Goal: Entertainment & Leisure: Consume media (video, audio)

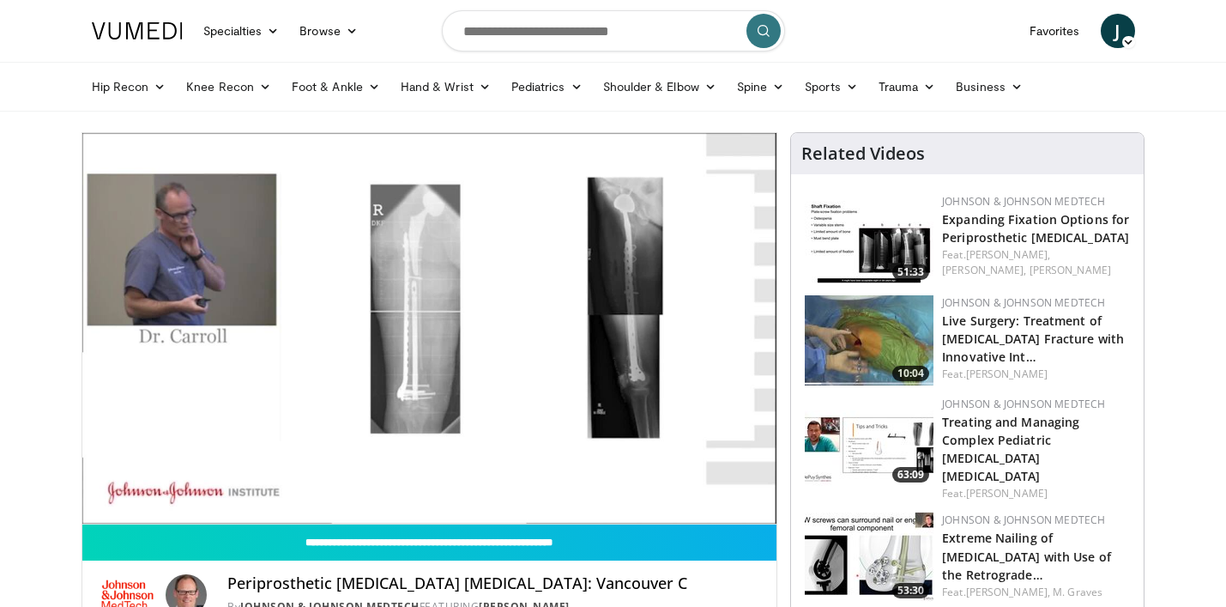
click at [612, 572] on div "Periprosthetic Femur Fractures: Vancouver C By Johnson & Johnson MedTech FEATUR…" at bounding box center [429, 589] width 695 height 58
click at [955, 37] on nav "Specialties Adult & Family Medicine Allergy, [MEDICAL_DATA], Immunology Anesthe…" at bounding box center [614, 31] width 1064 height 62
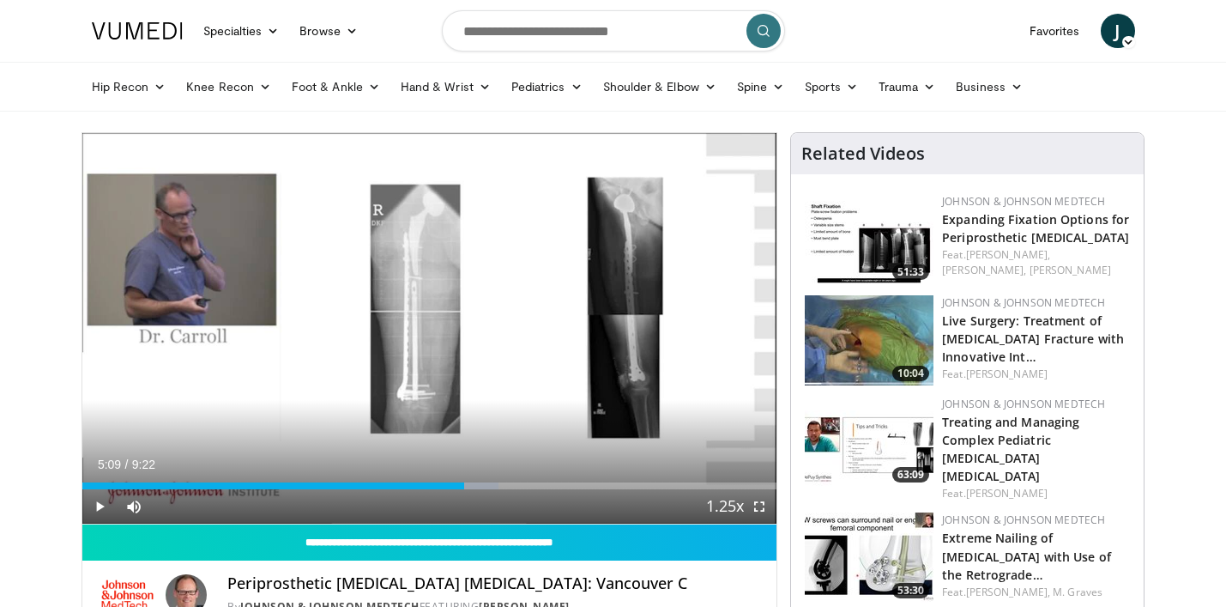
click at [464, 481] on div "Loaded : 59.95% 4:37 5:09" at bounding box center [429, 481] width 695 height 16
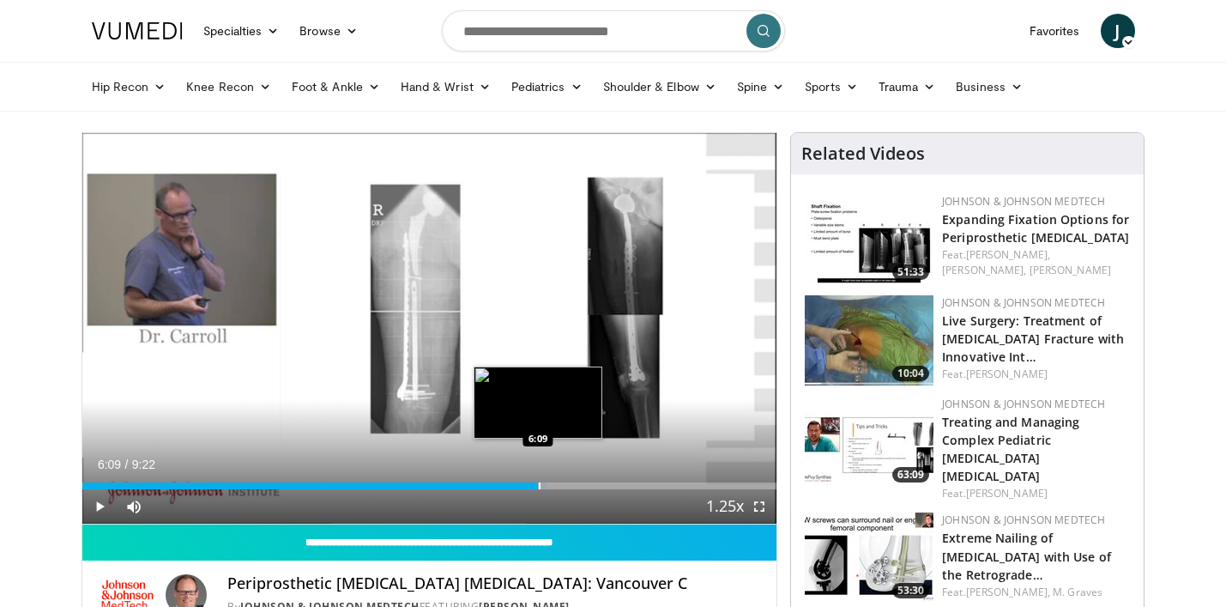
click at [539, 482] on div "Progress Bar" at bounding box center [540, 485] width 2 height 7
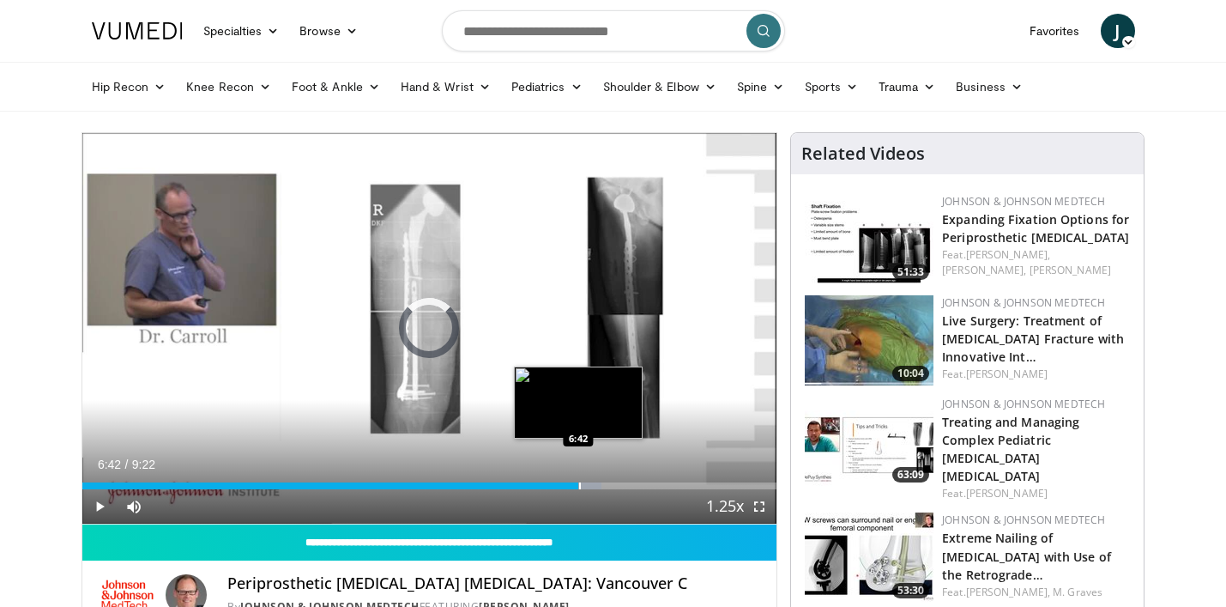
click at [578, 480] on div "Loaded : 74.73% 6:42 6:42" at bounding box center [429, 481] width 695 height 16
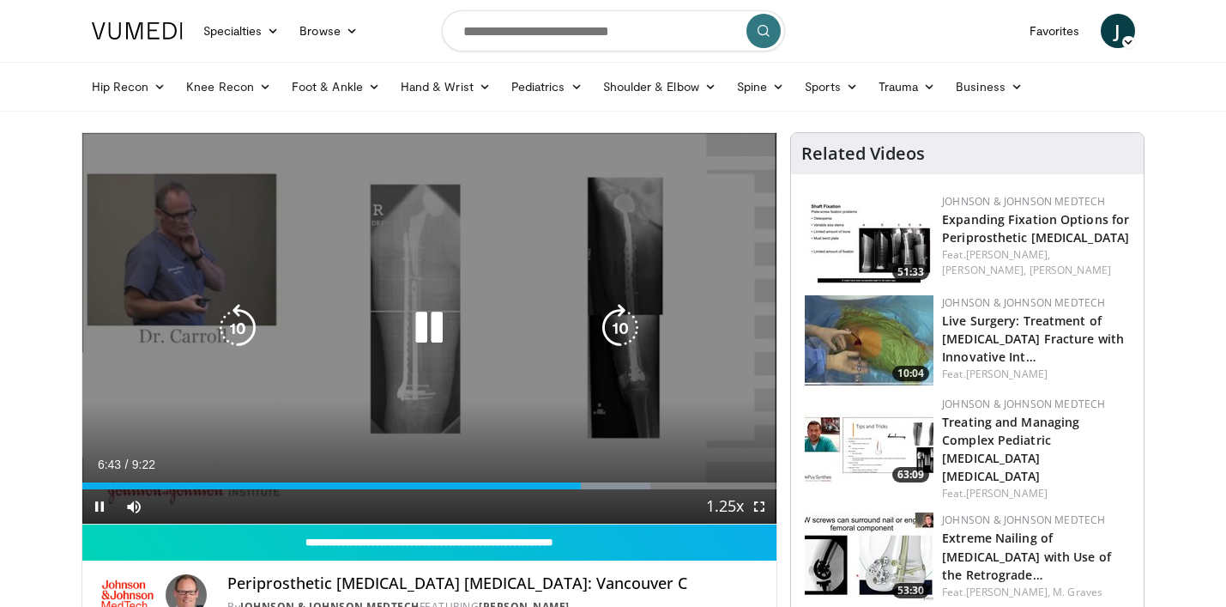
click at [586, 397] on div "10 seconds Tap to unmute" at bounding box center [429, 328] width 695 height 390
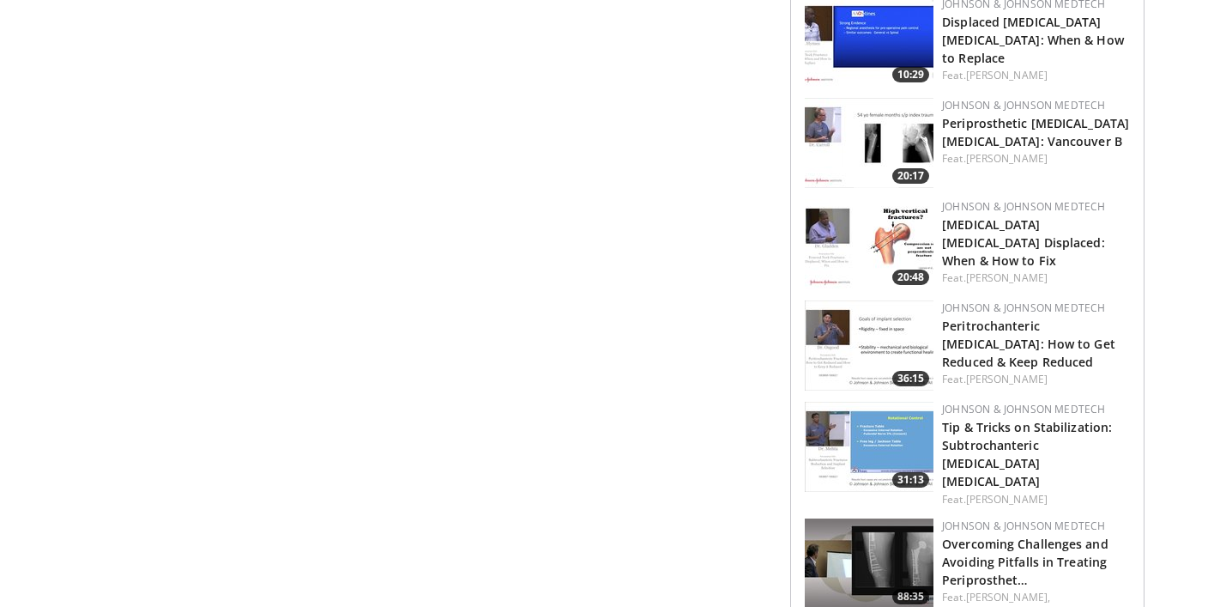
scroll to position [1309, 0]
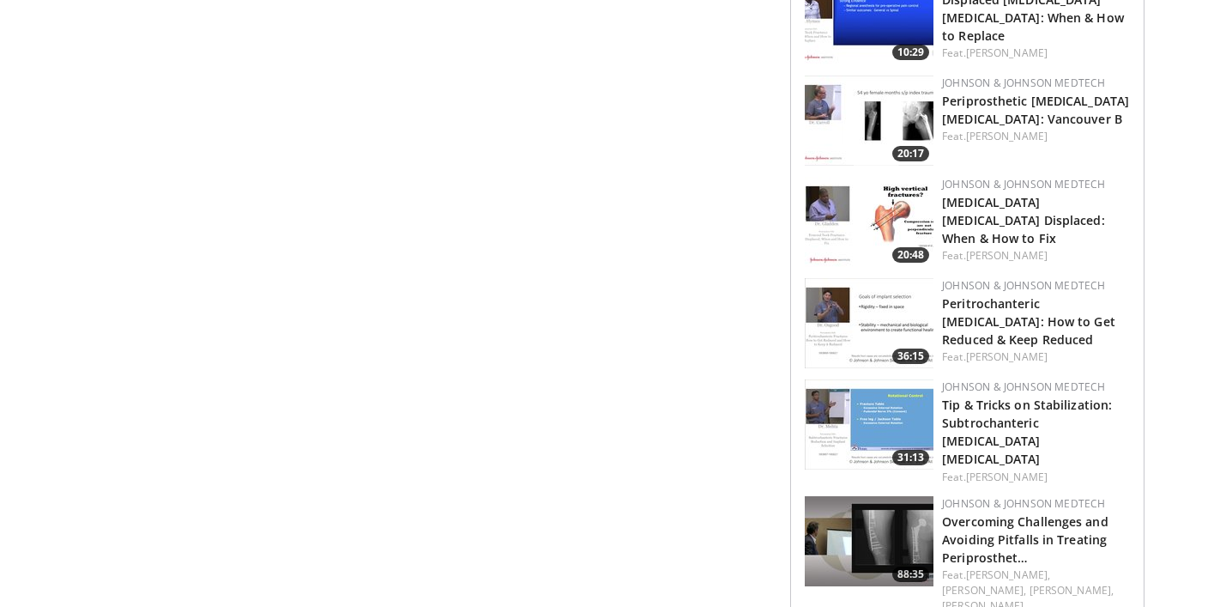
click at [898, 496] on img at bounding box center [869, 541] width 129 height 90
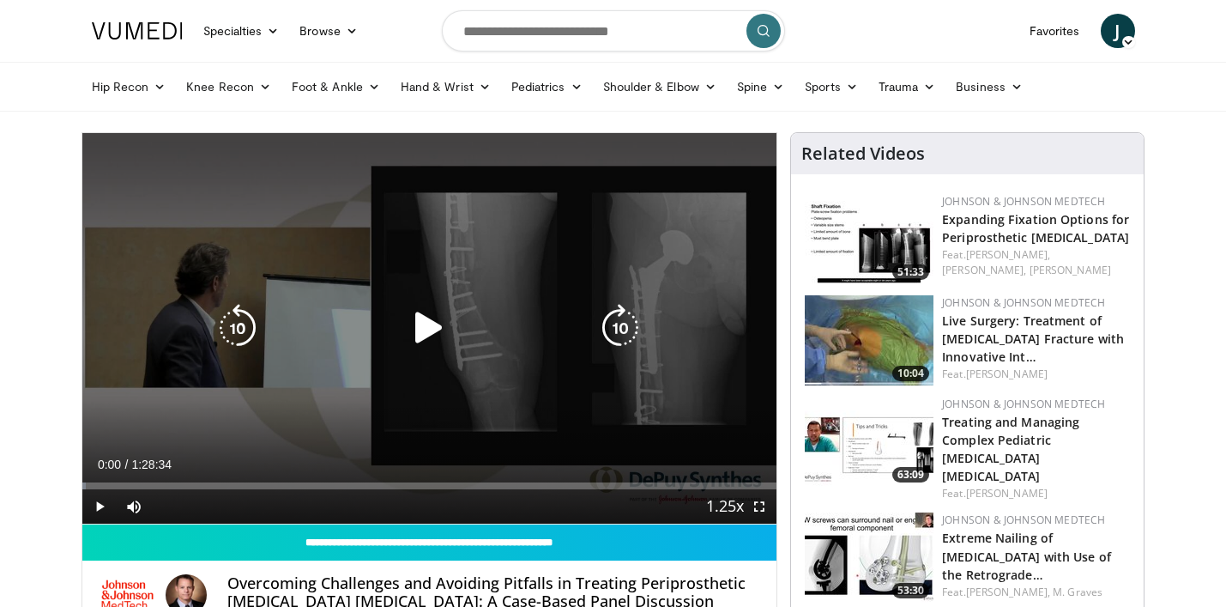
click at [436, 324] on icon "Video Player" at bounding box center [429, 328] width 48 height 48
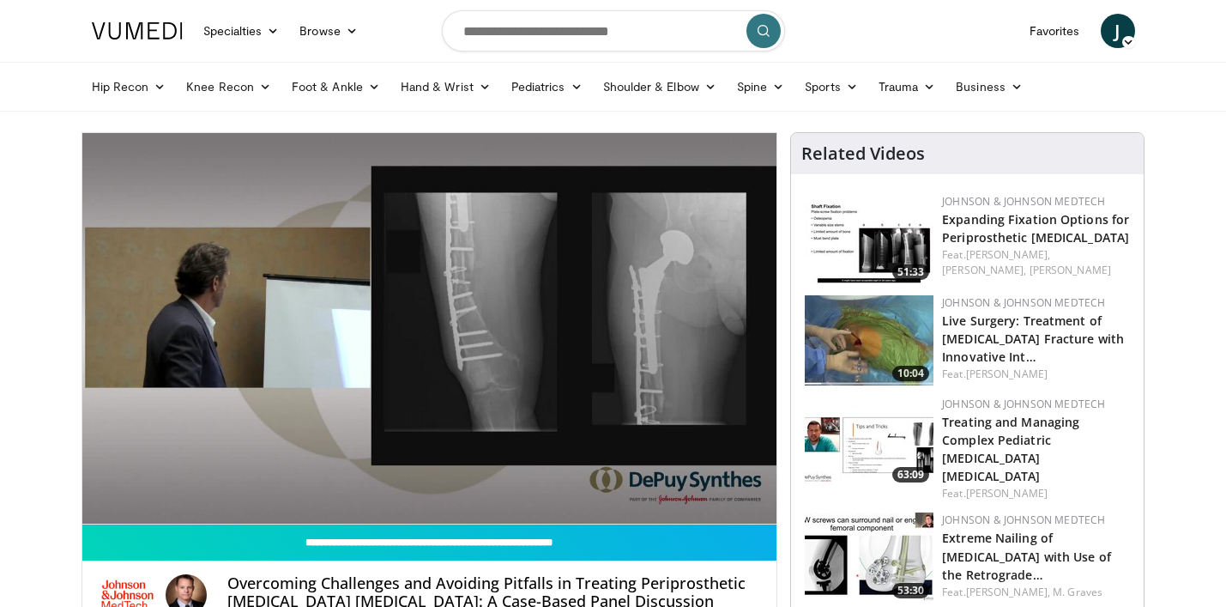
click at [231, 488] on video-js "**********" at bounding box center [429, 328] width 695 height 391
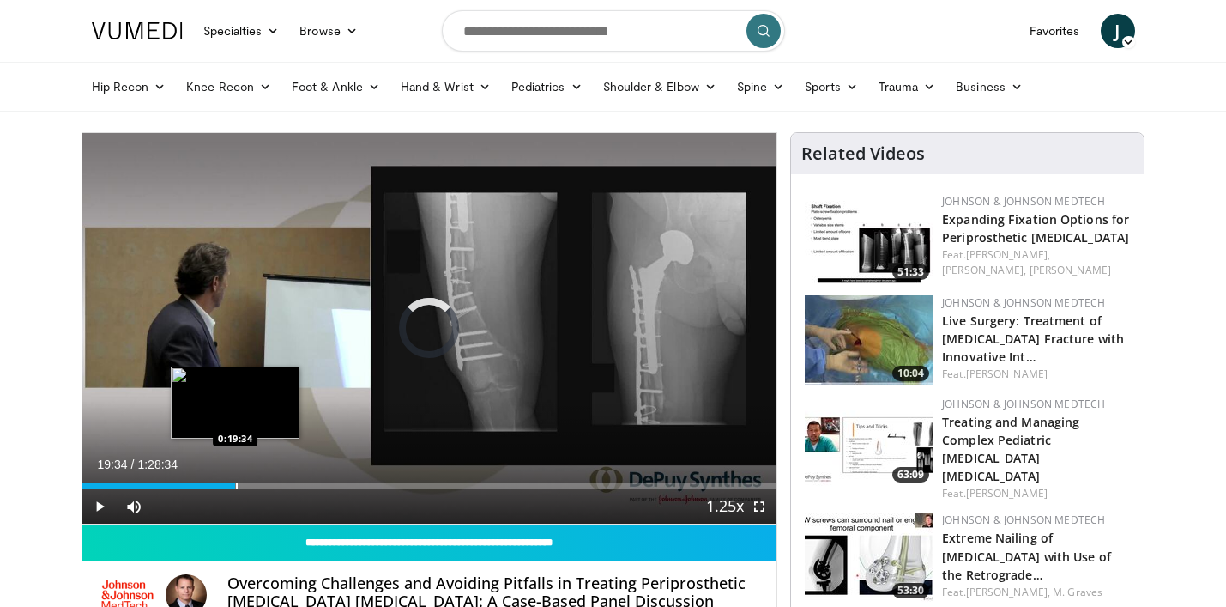
click at [236, 488] on div "Progress Bar" at bounding box center [237, 485] width 2 height 7
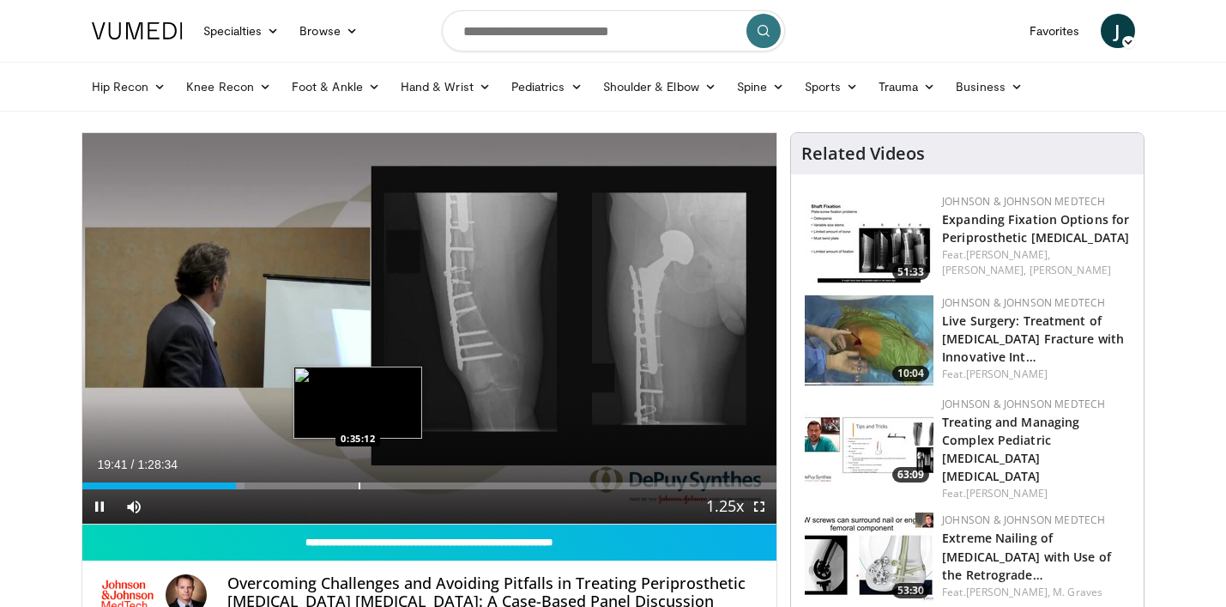
click at [359, 482] on div "Progress Bar" at bounding box center [360, 485] width 2 height 7
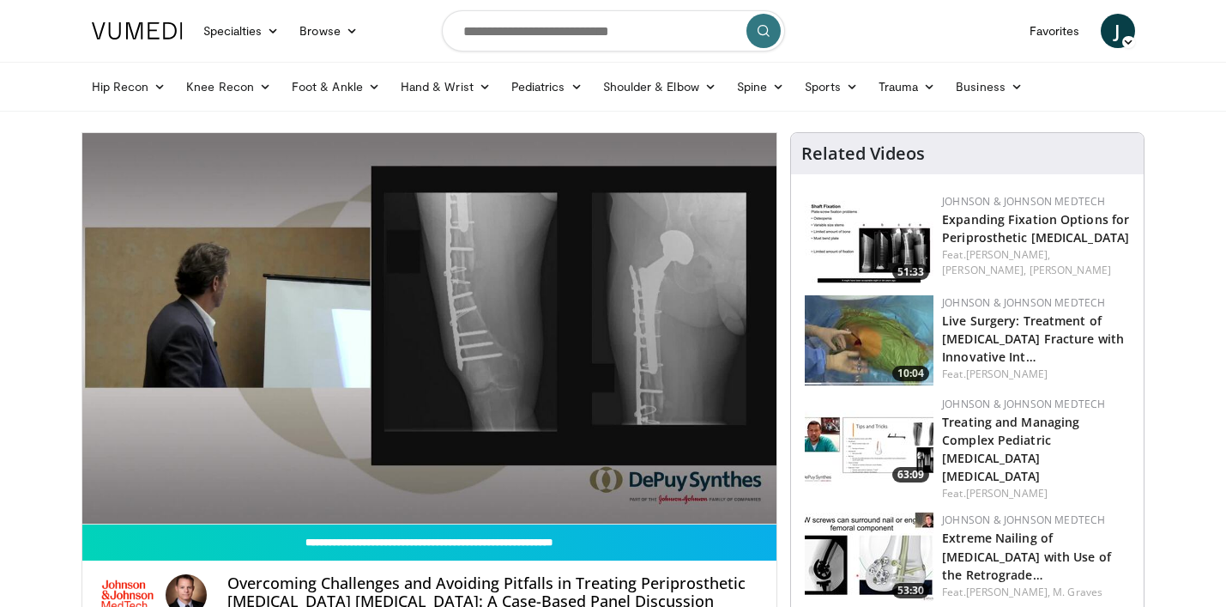
click at [939, 35] on nav "Specialties Adult & Family Medicine Allergy, [MEDICAL_DATA], Immunology Anesthe…" at bounding box center [614, 31] width 1064 height 62
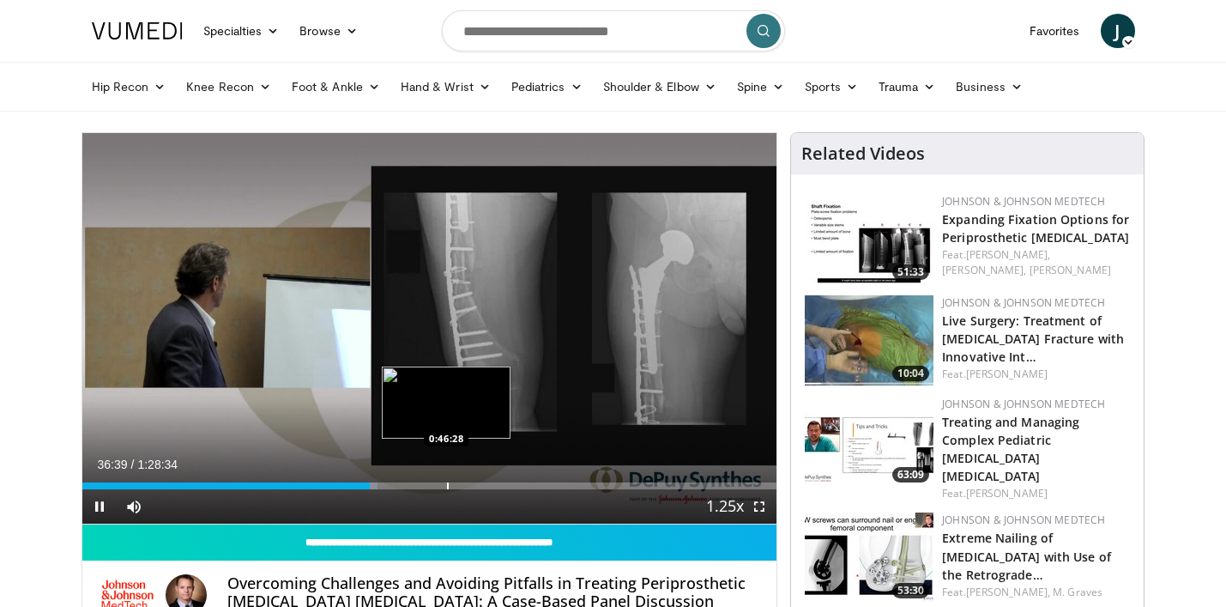
click at [446, 482] on div "10 seconds Tap to unmute" at bounding box center [429, 328] width 695 height 390
click at [443, 482] on div "Progress Bar" at bounding box center [444, 485] width 2 height 7
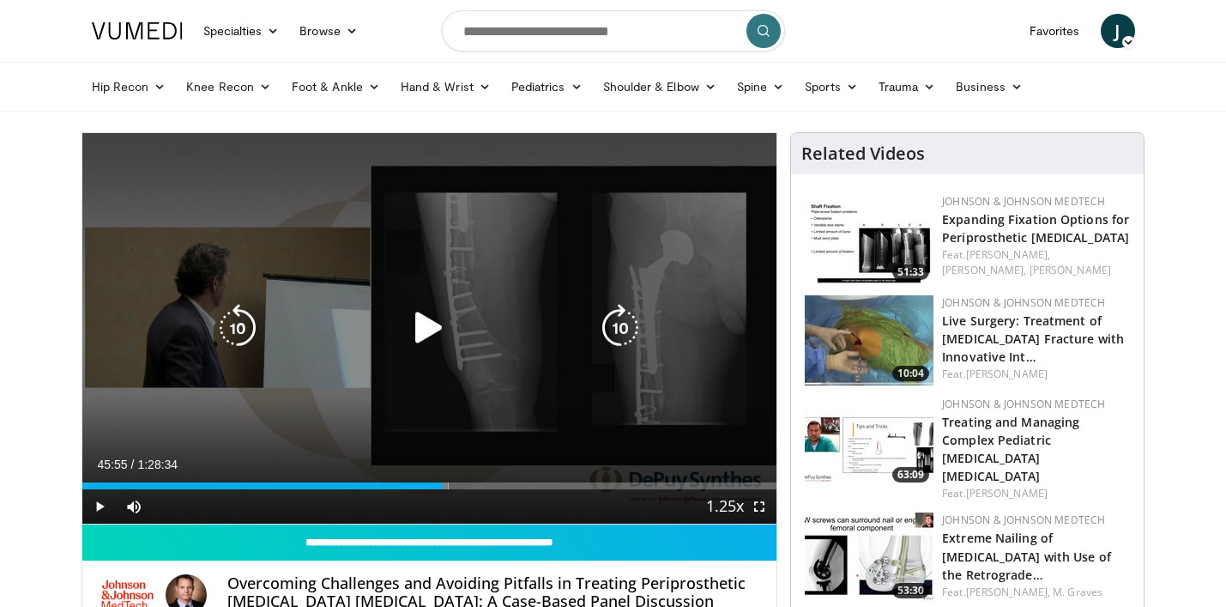
click at [421, 320] on icon "Video Player" at bounding box center [429, 328] width 48 height 48
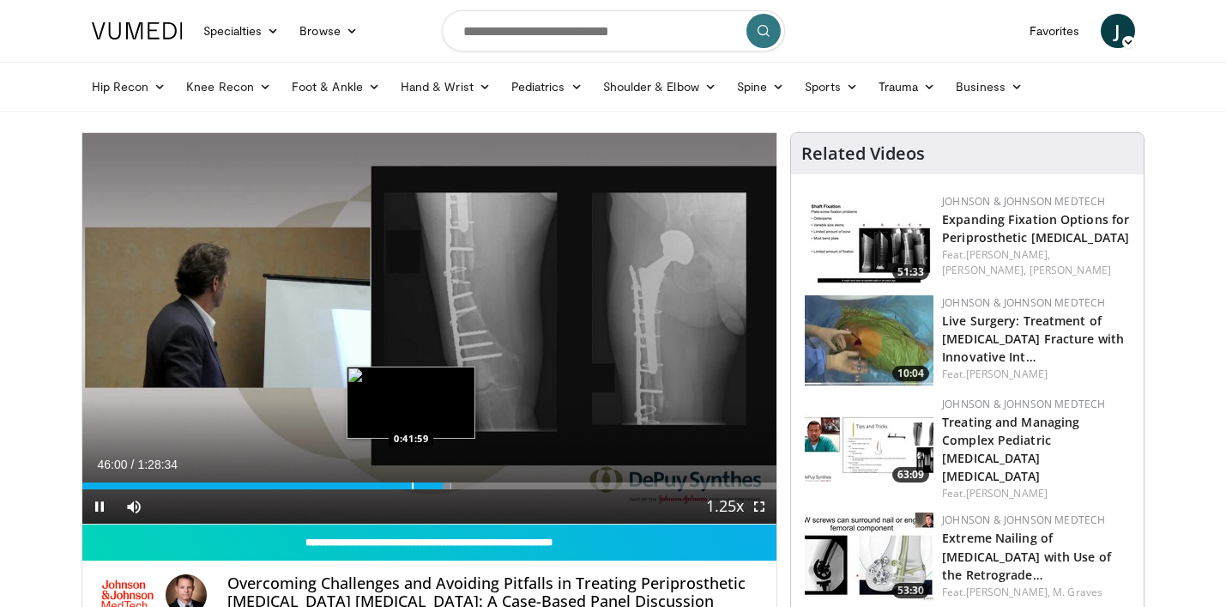
click at [412, 484] on div "Progress Bar" at bounding box center [413, 485] width 2 height 7
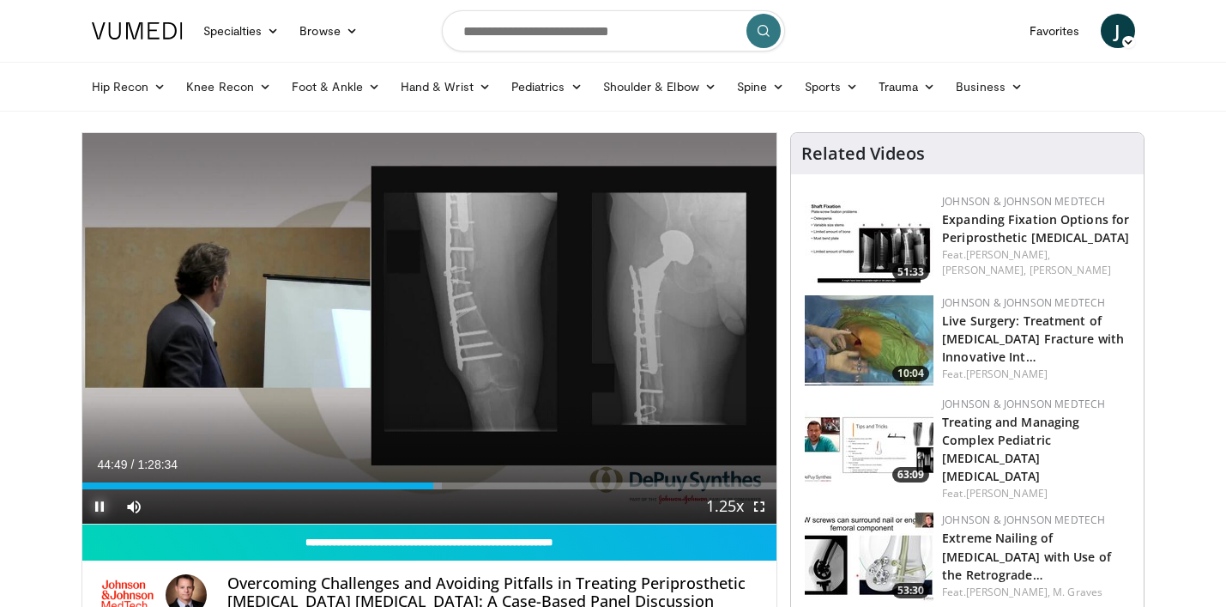
click at [101, 502] on span "Video Player" at bounding box center [99, 506] width 34 height 34
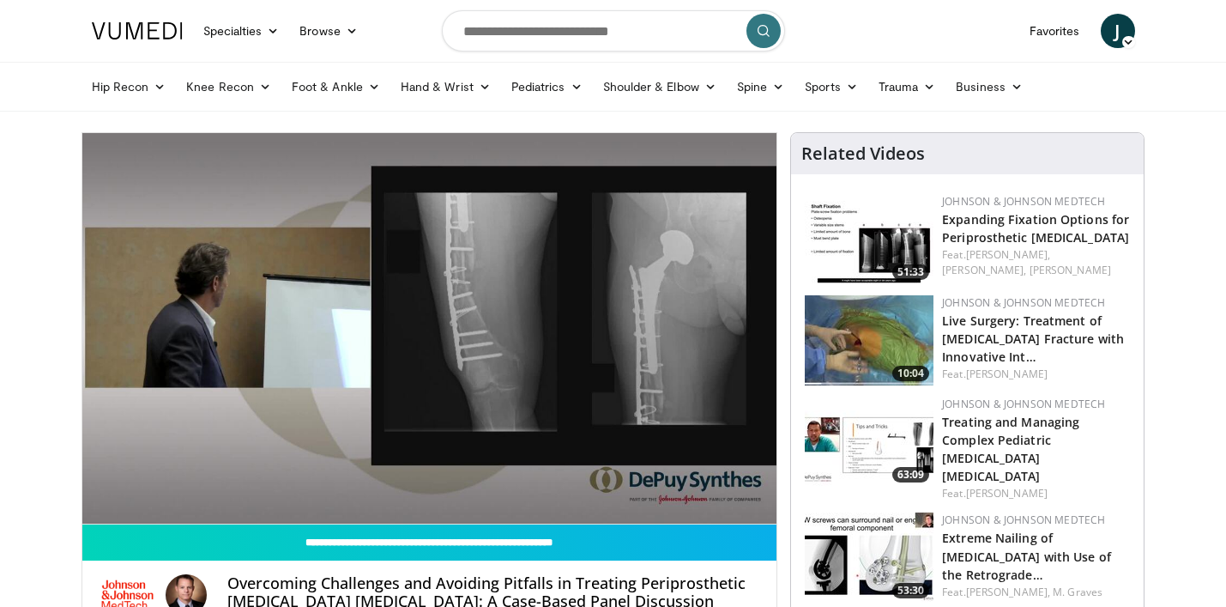
click at [405, 25] on nav "Specialties Adult & Family Medicine Allergy, [MEDICAL_DATA], Immunology Anesthe…" at bounding box center [614, 31] width 1064 height 62
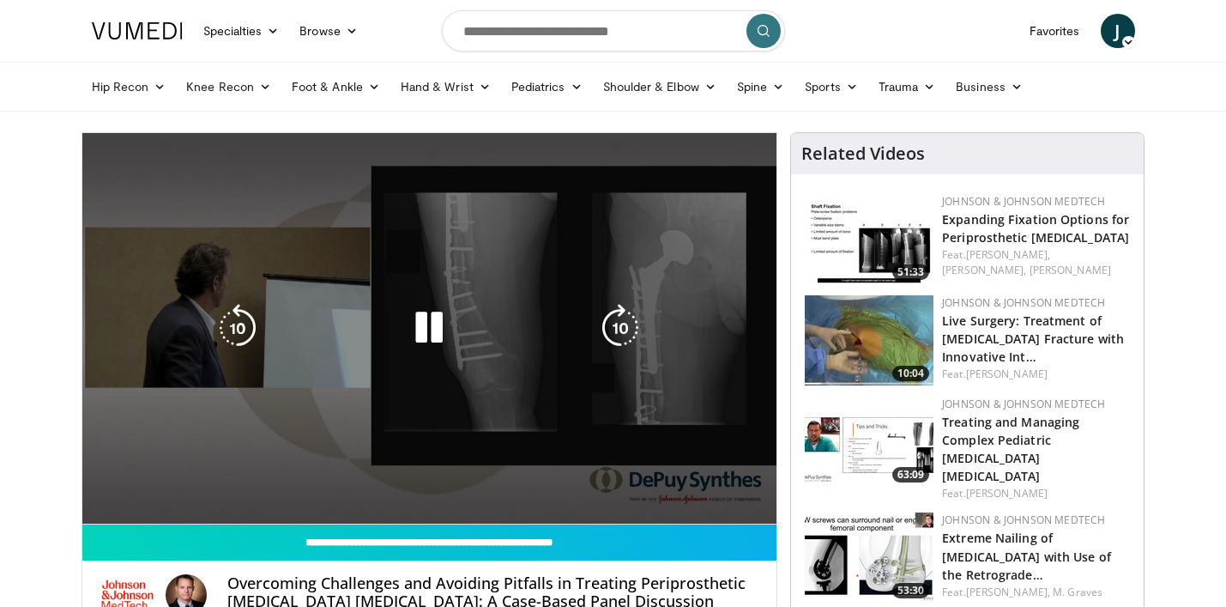
click at [197, 257] on div "10 seconds Tap to unmute" at bounding box center [429, 328] width 695 height 390
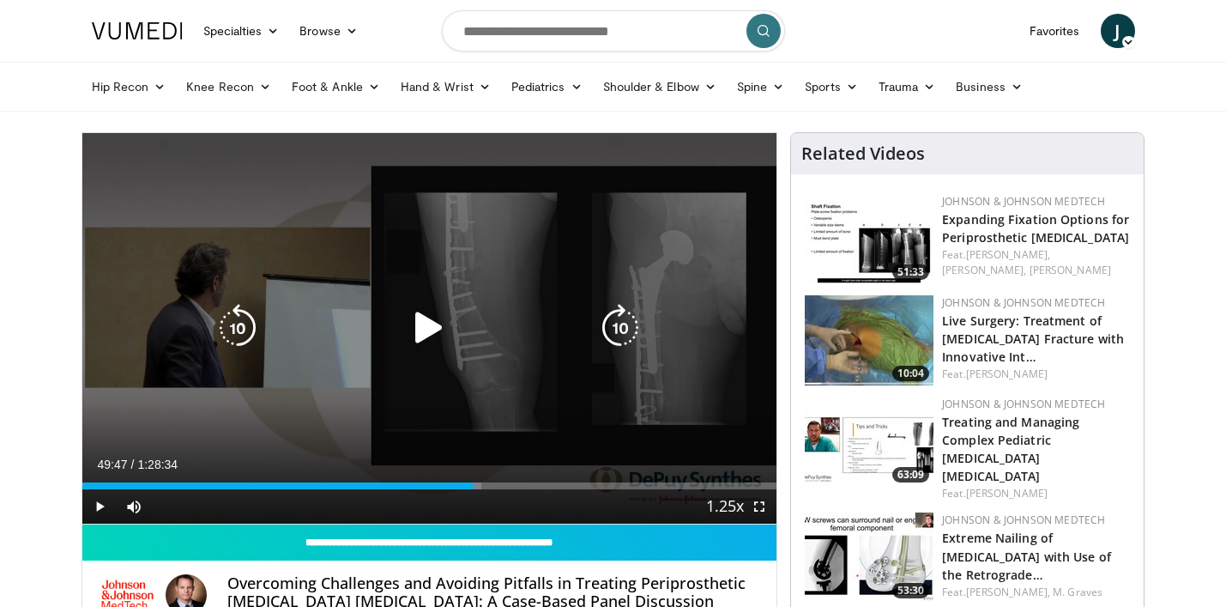
click at [223, 263] on div "10 seconds Tap to unmute" at bounding box center [429, 328] width 695 height 390
click at [386, 279] on div "10 seconds Tap to unmute" at bounding box center [429, 328] width 695 height 390
click at [402, 284] on div "10 seconds Tap to unmute" at bounding box center [429, 328] width 695 height 390
click at [433, 297] on div "10 seconds Tap to unmute" at bounding box center [429, 328] width 695 height 390
click at [425, 321] on icon "Video Player" at bounding box center [429, 328] width 48 height 48
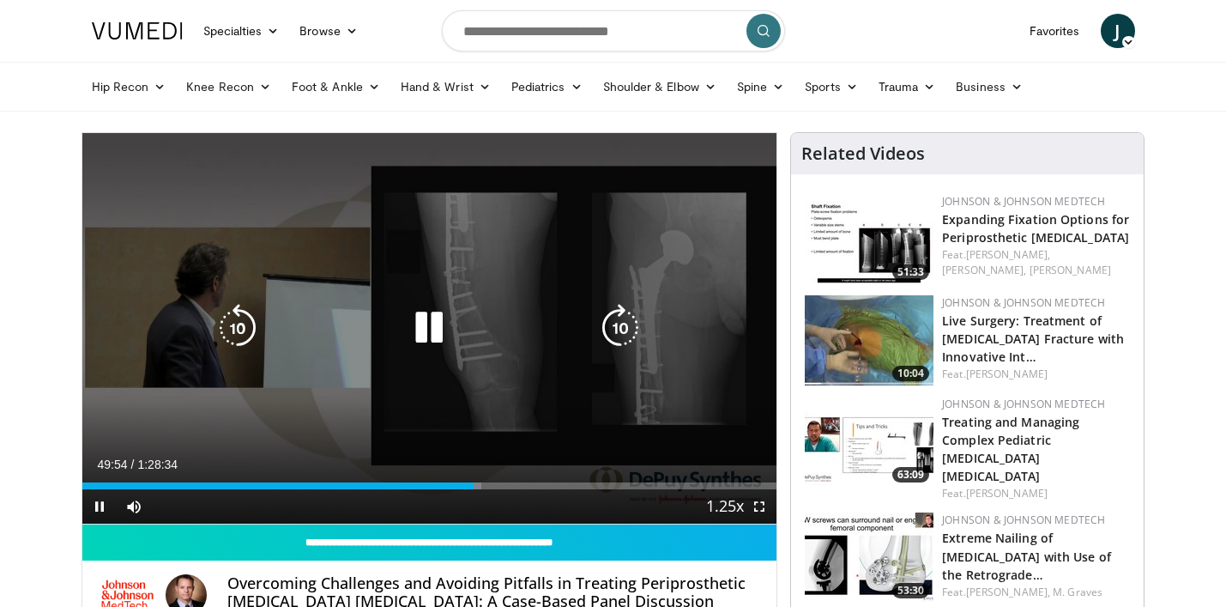
click at [425, 322] on icon "Video Player" at bounding box center [429, 328] width 48 height 48
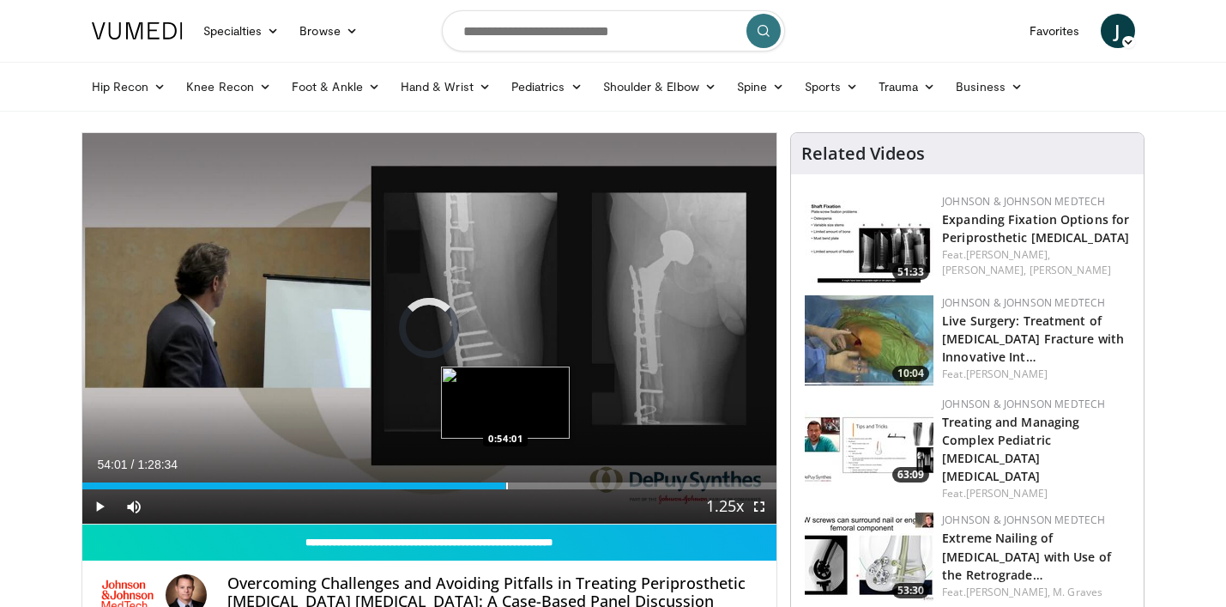
click at [505, 481] on div "Loaded : 57.63% 0:54:01 0:54:01" at bounding box center [429, 481] width 695 height 16
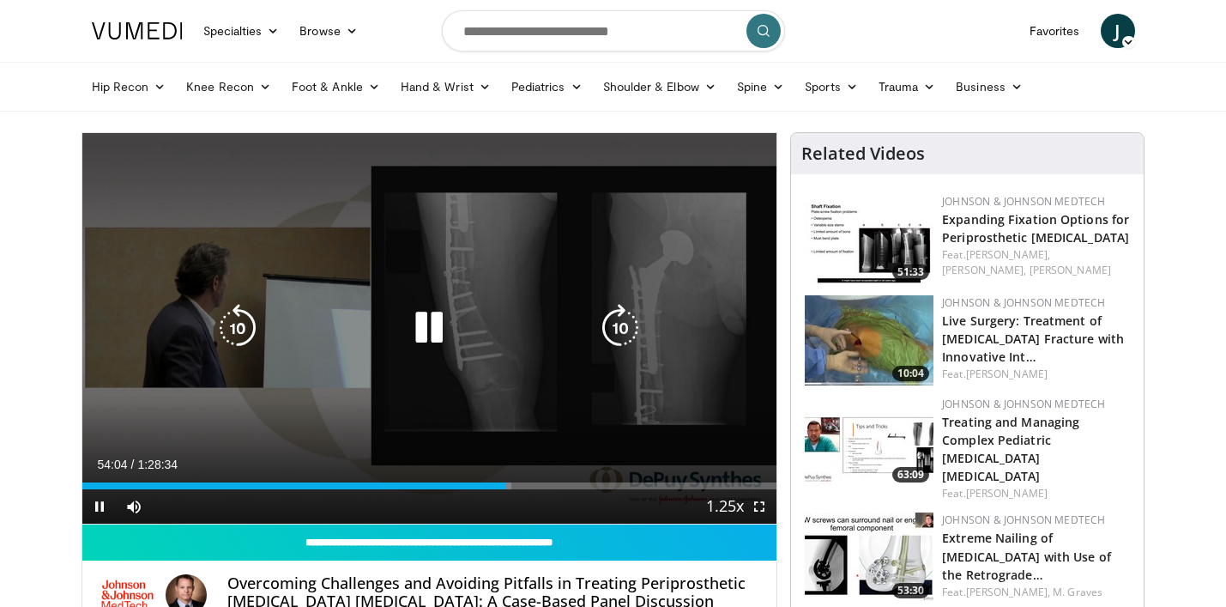
click at [487, 283] on div "10 seconds Tap to unmute" at bounding box center [429, 328] width 695 height 390
